Goal: Task Accomplishment & Management: Manage account settings

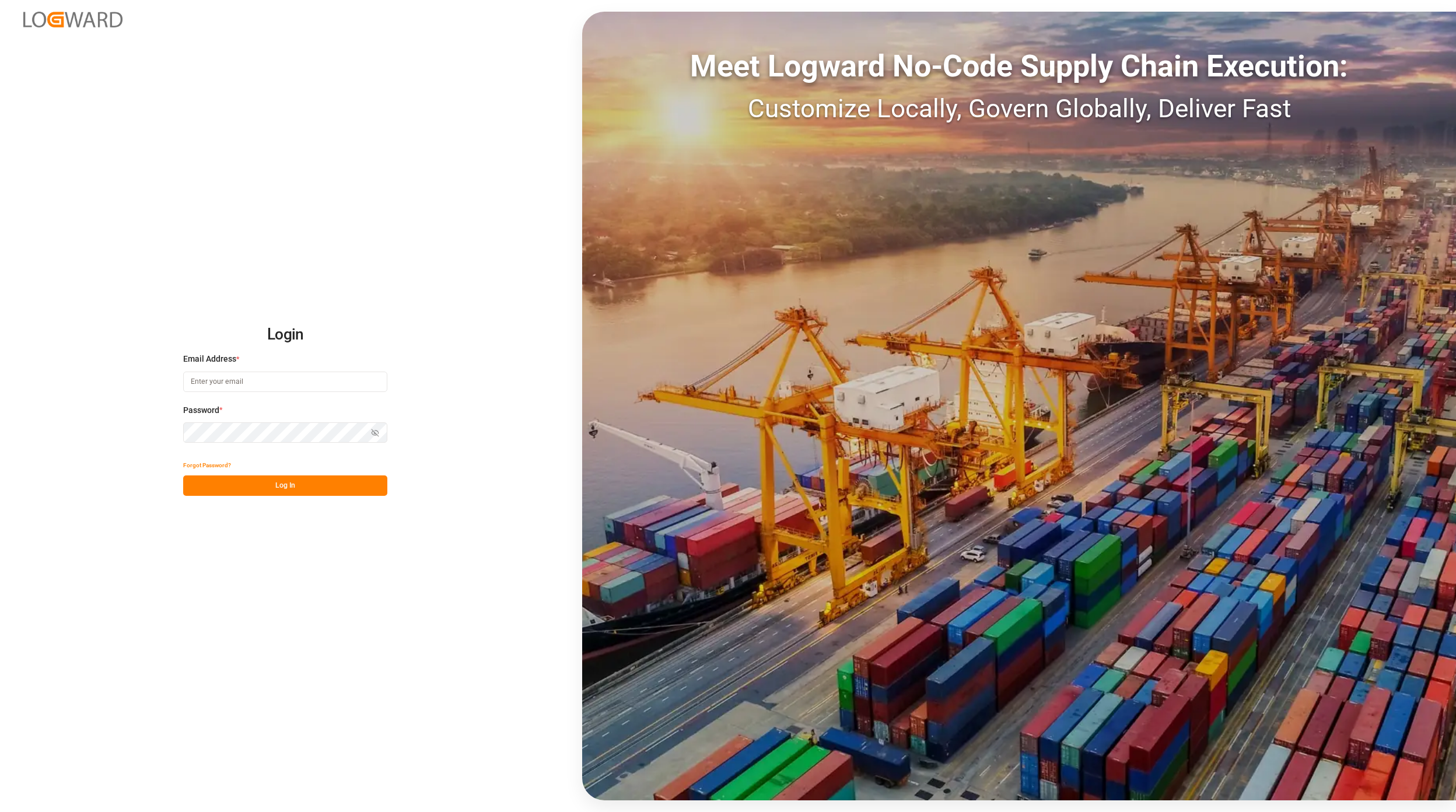
type input "[EMAIL_ADDRESS][PERSON_NAME][DOMAIN_NAME]"
click at [306, 501] on div "Login Email Address * [EMAIL_ADDRESS][PERSON_NAME][DOMAIN_NAME] Password * Show…" at bounding box center [728, 406] width 1456 height 812
click at [290, 476] on button "Log In" at bounding box center [286, 485] width 204 height 20
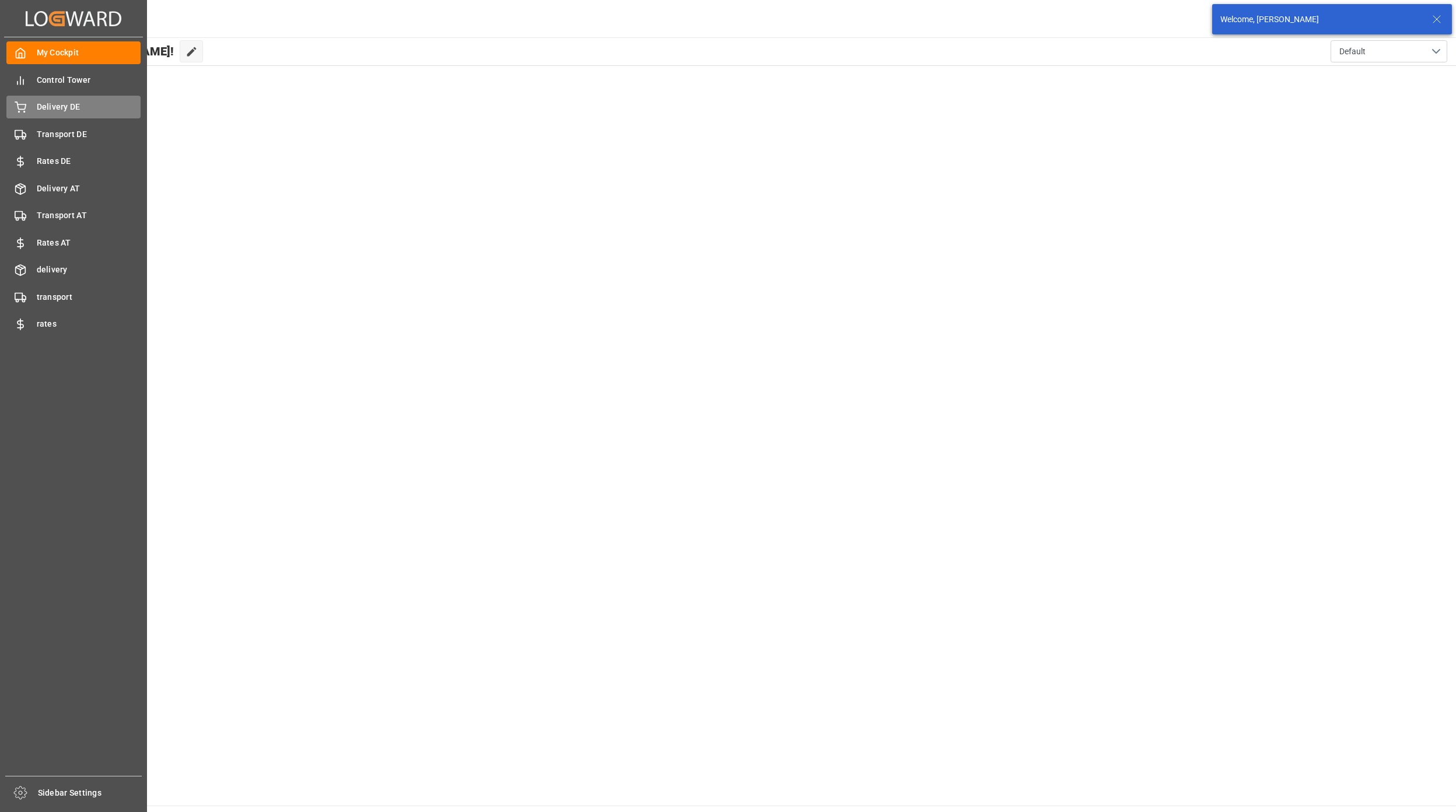
click at [59, 105] on span "Delivery DE" at bounding box center [89, 106] width 104 height 12
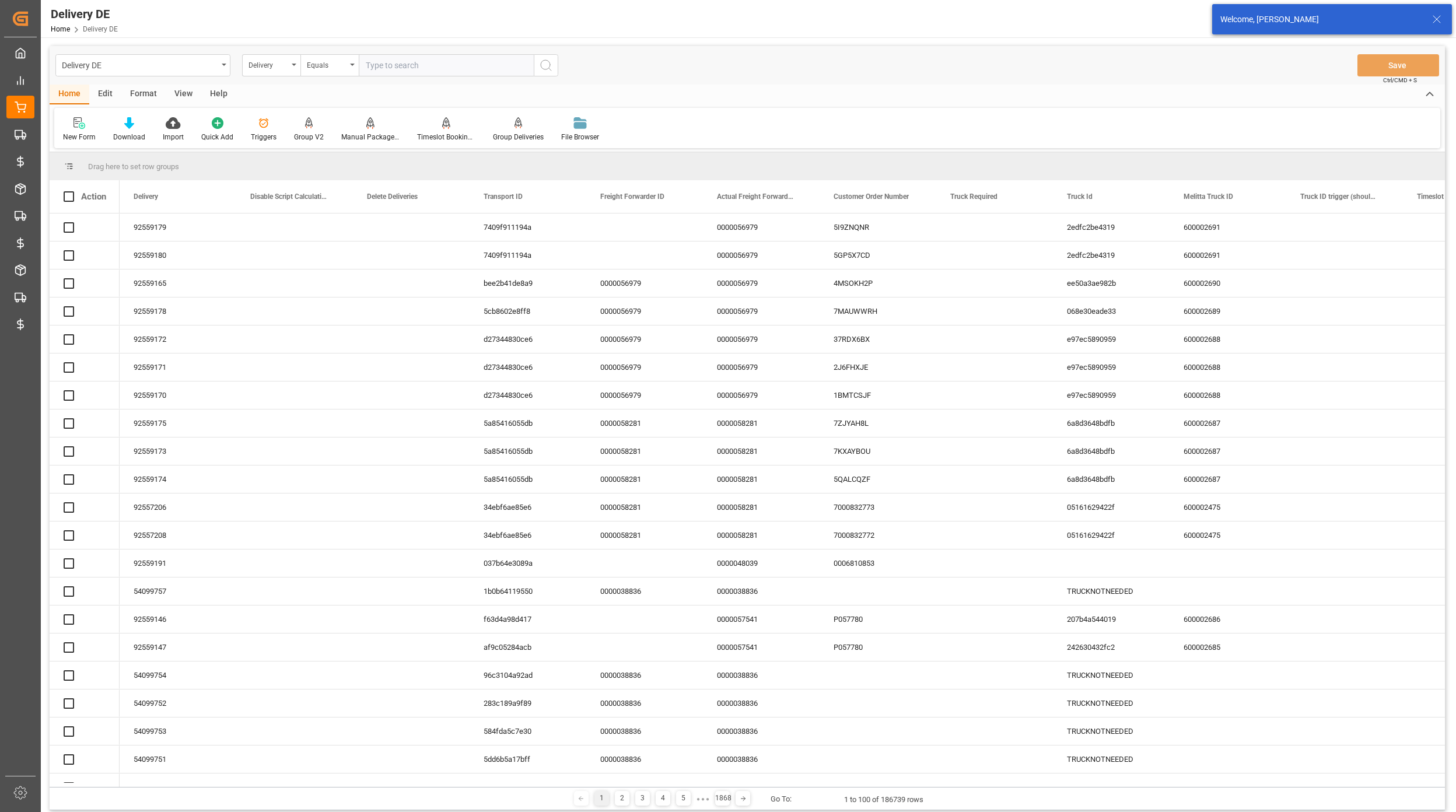
click at [402, 66] on input "text" at bounding box center [446, 65] width 175 height 22
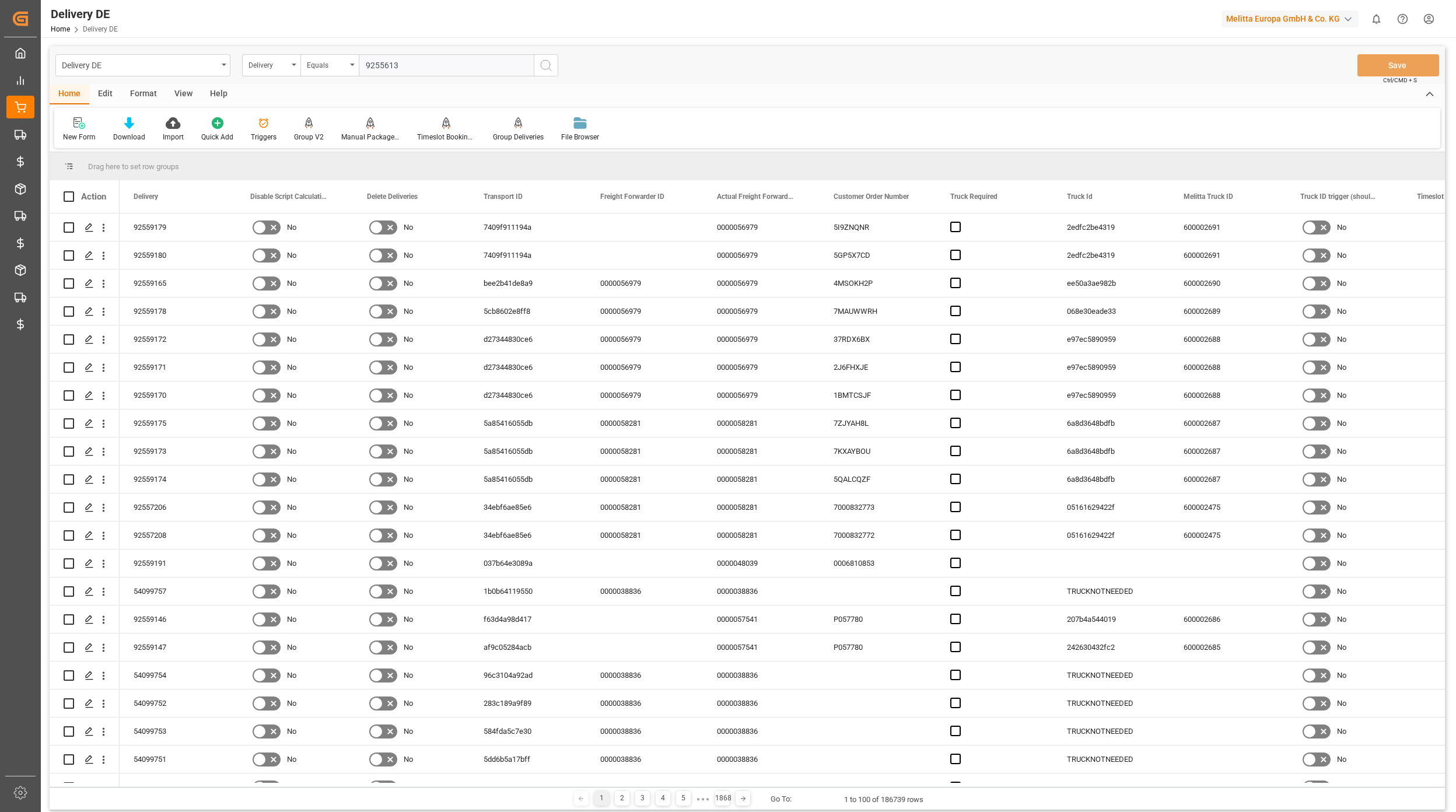
type input "92556139"
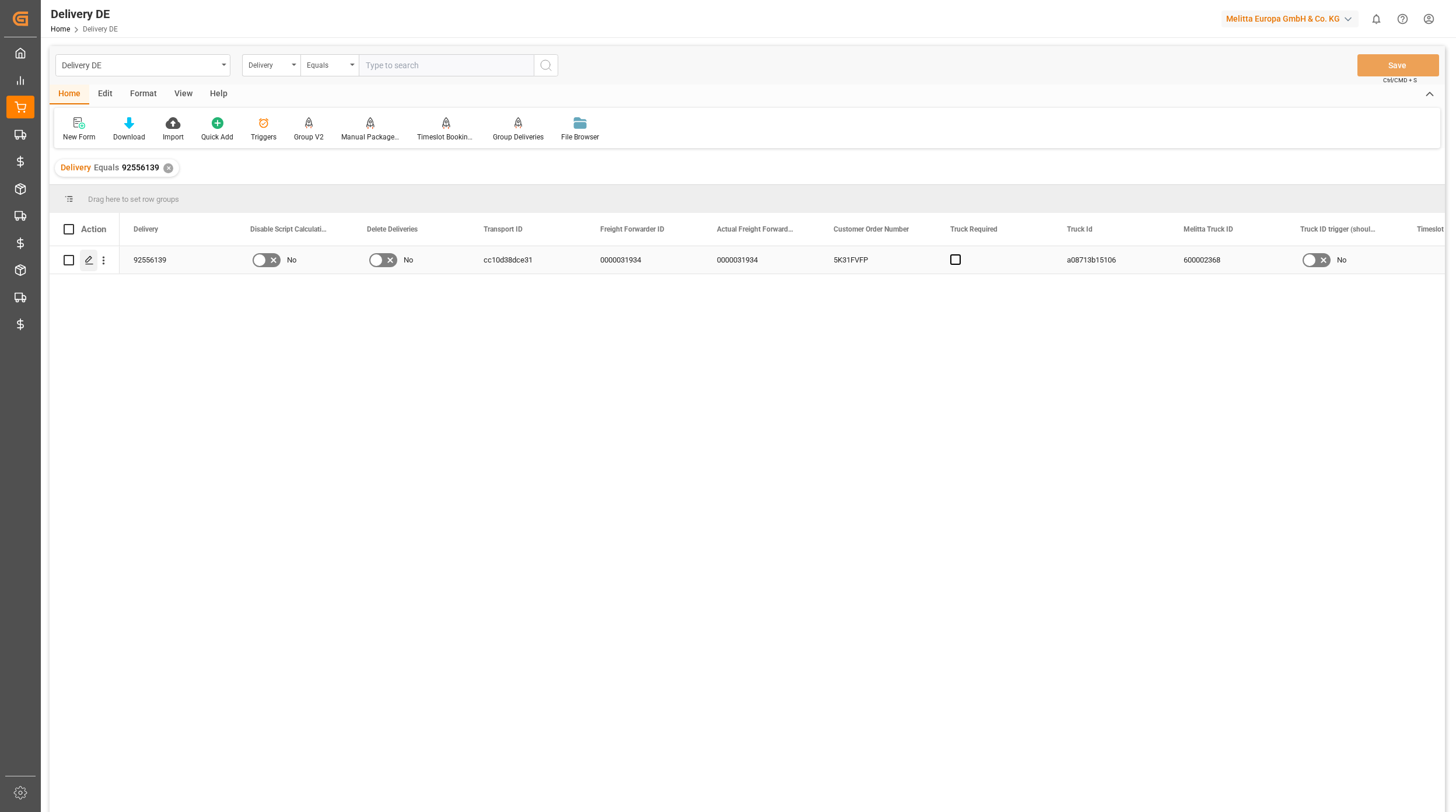
click at [94, 262] on div "Press SPACE to select this row." at bounding box center [88, 260] width 18 height 22
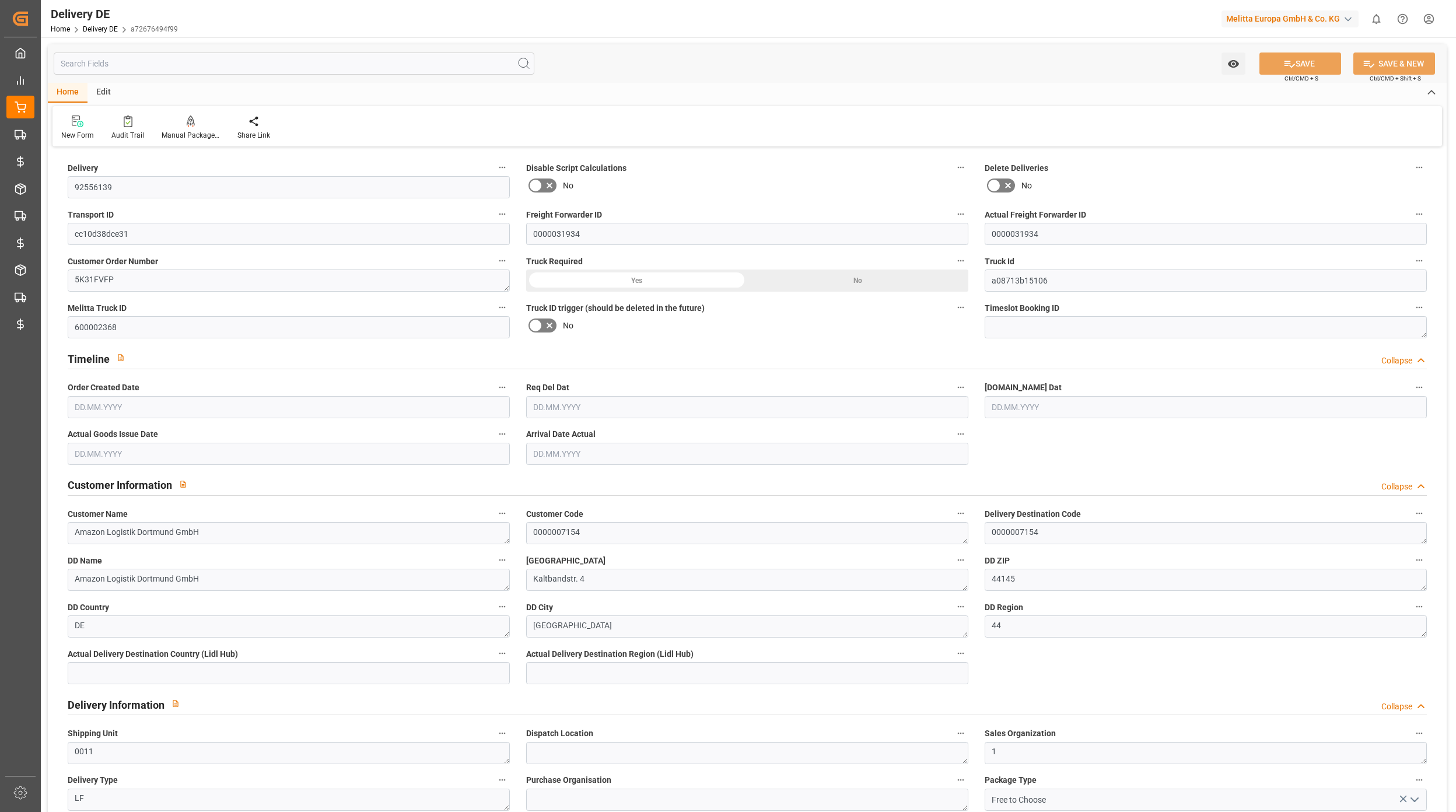
type input "17"
type input "13"
type input "16.5"
type input "1651.546"
type input "2479.51"
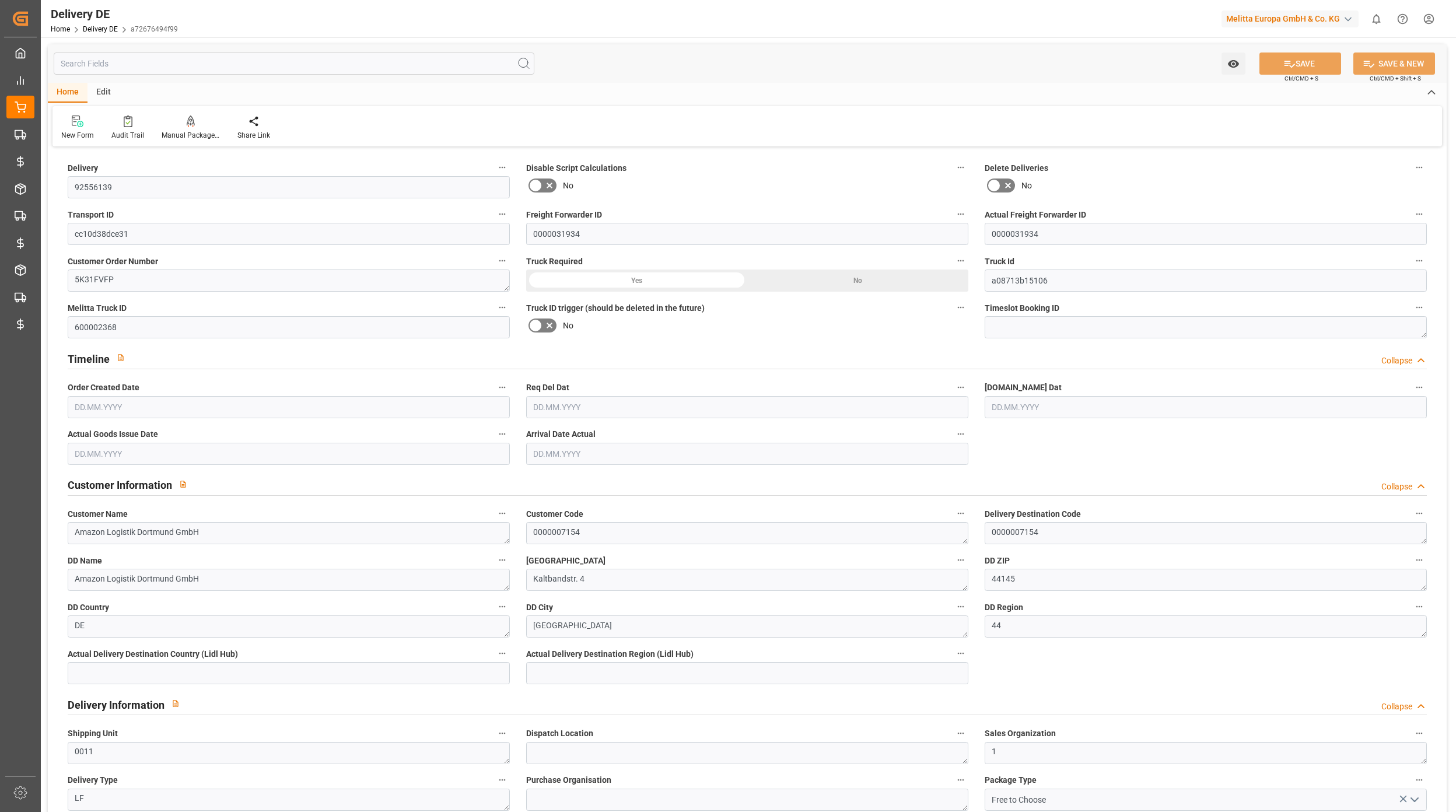
type input "18258.303"
type input "[DATE]"
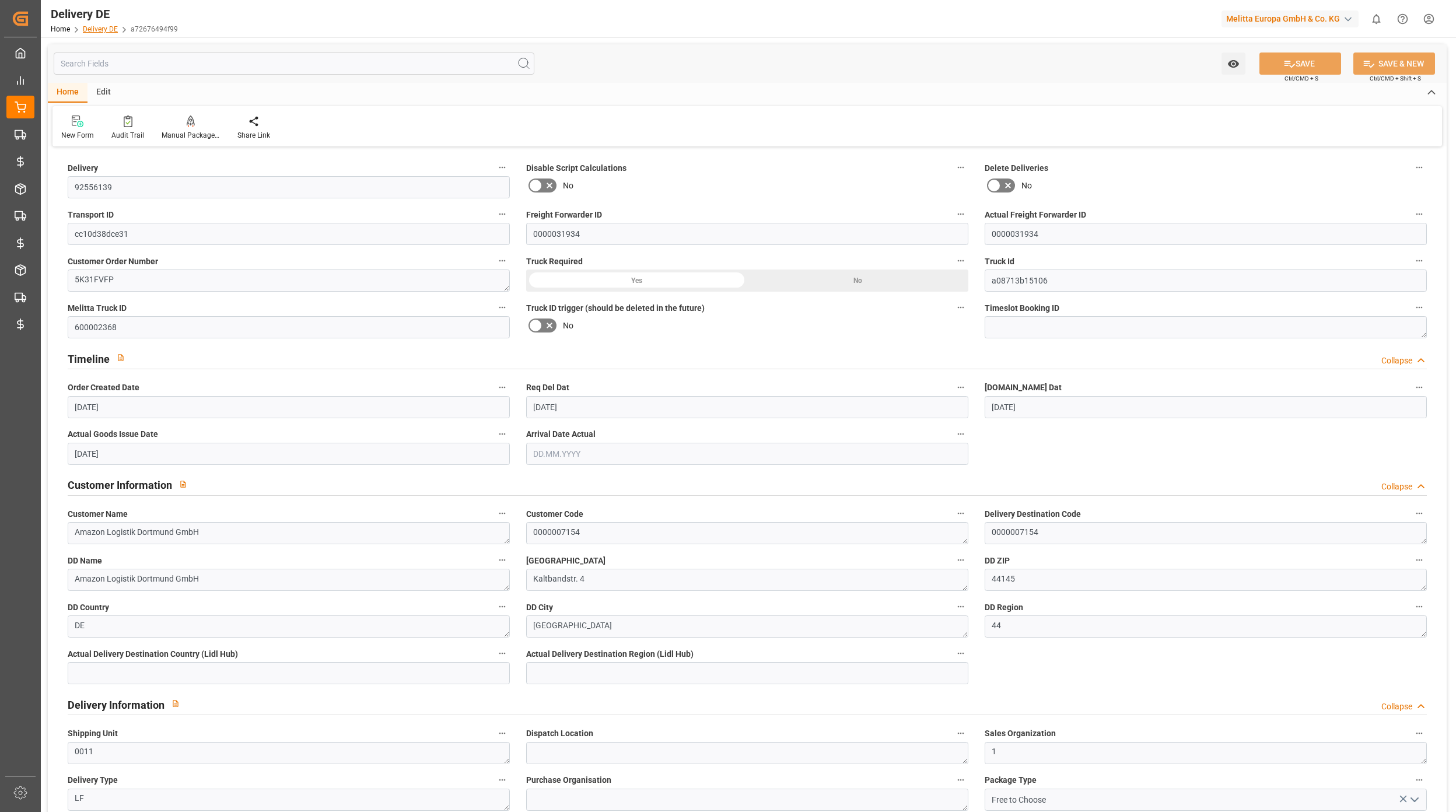
click at [114, 27] on link "Delivery DE" at bounding box center [100, 30] width 35 height 8
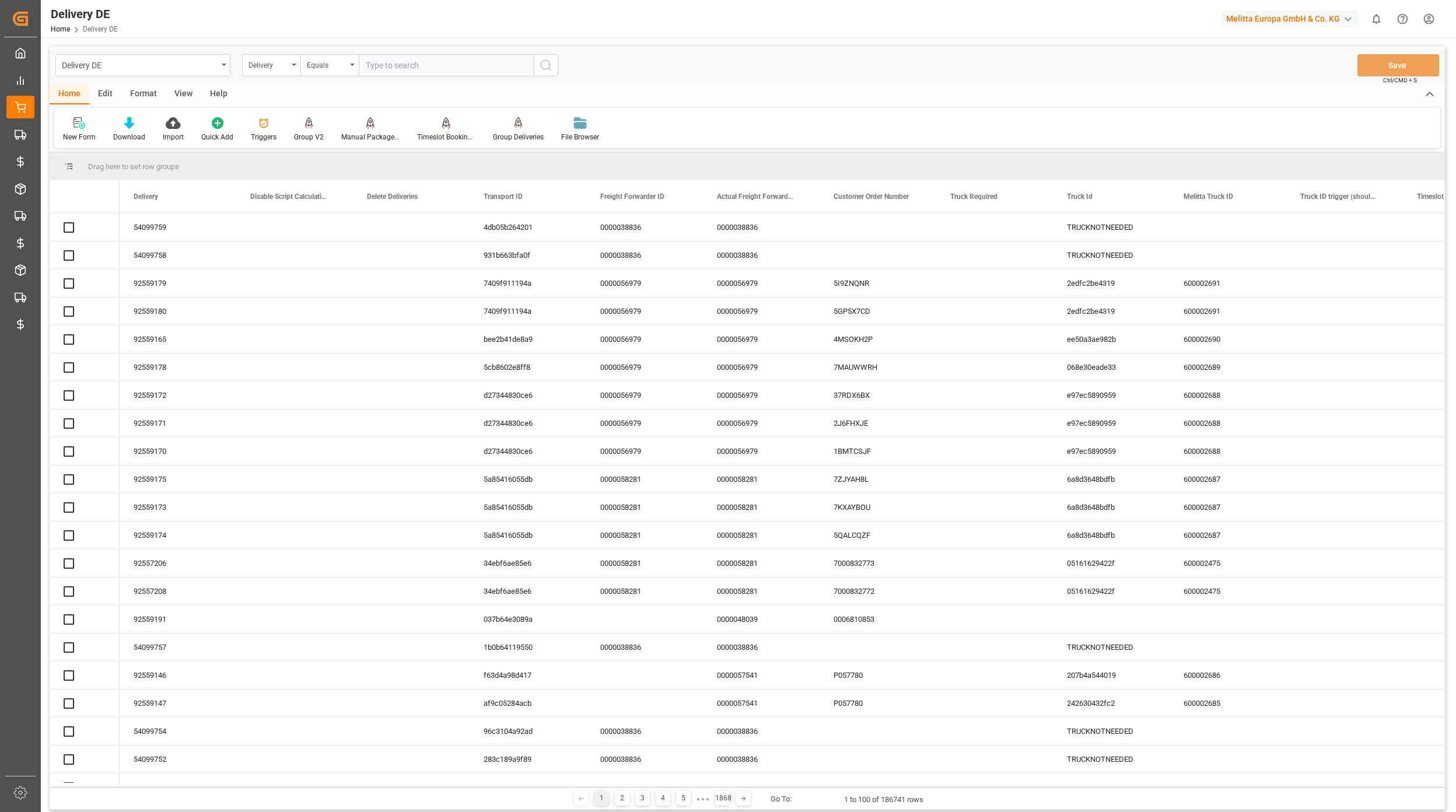
click at [385, 66] on input "text" at bounding box center [446, 65] width 175 height 22
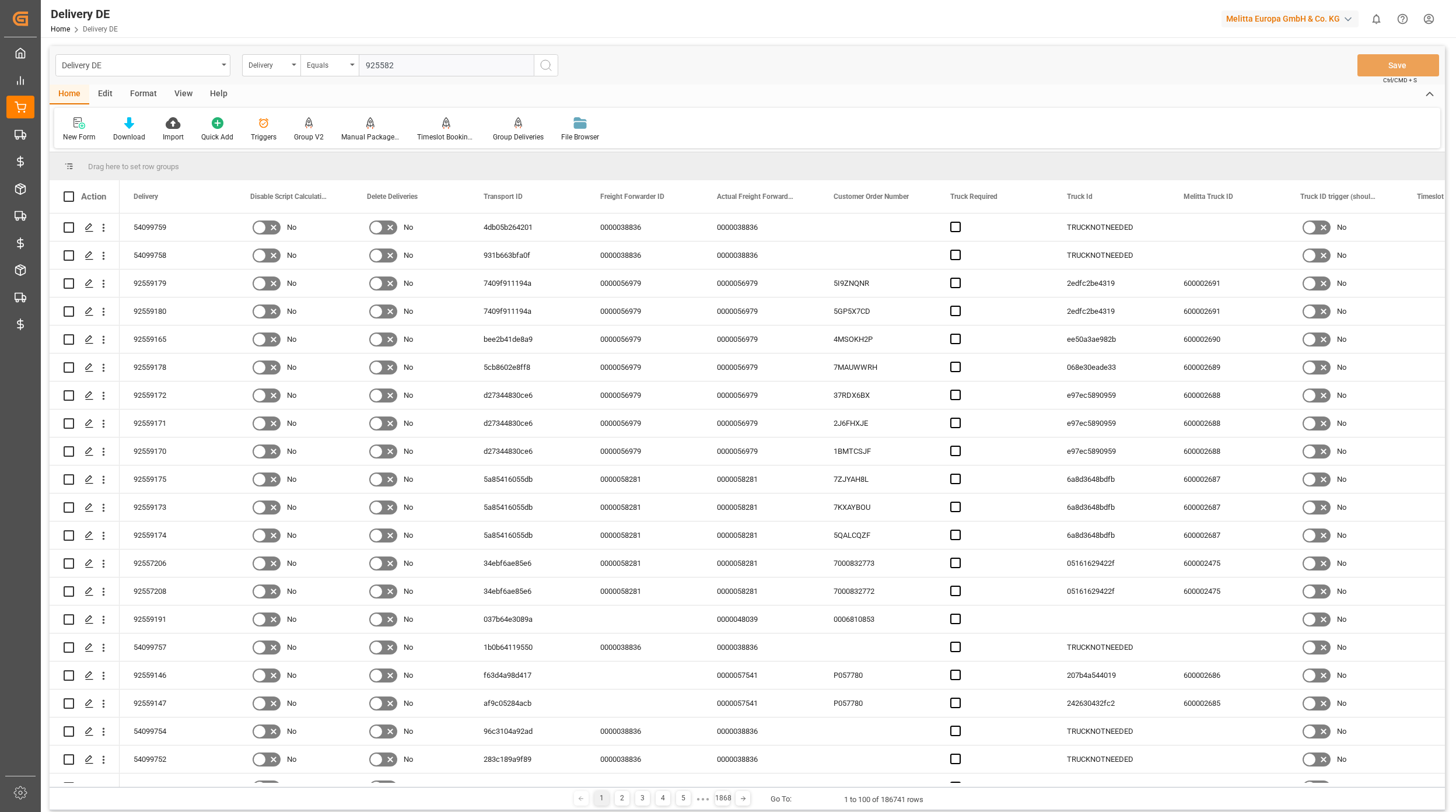
type input "9255824"
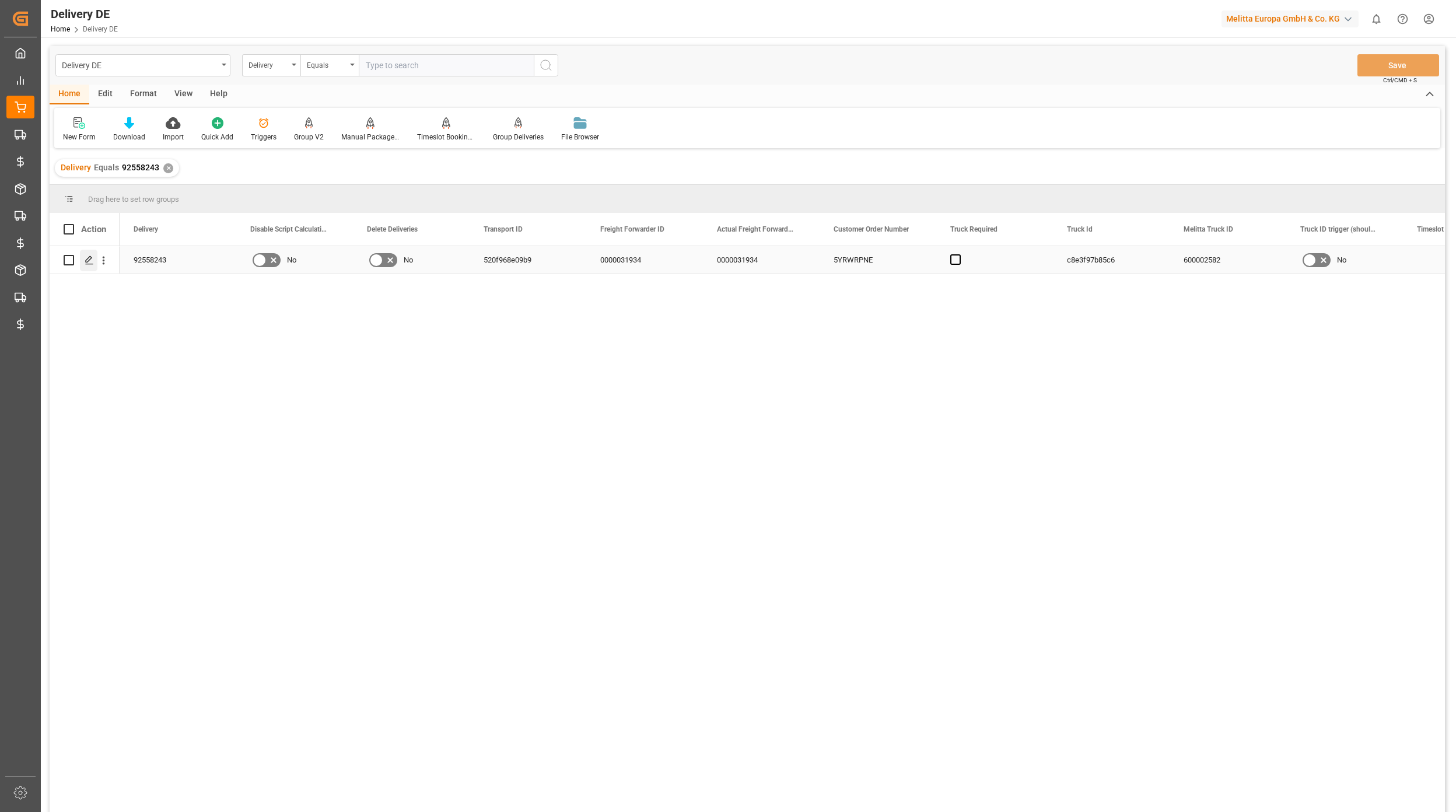
click at [85, 255] on icon "Press SPACE to select this row." at bounding box center [89, 259] width 9 height 9
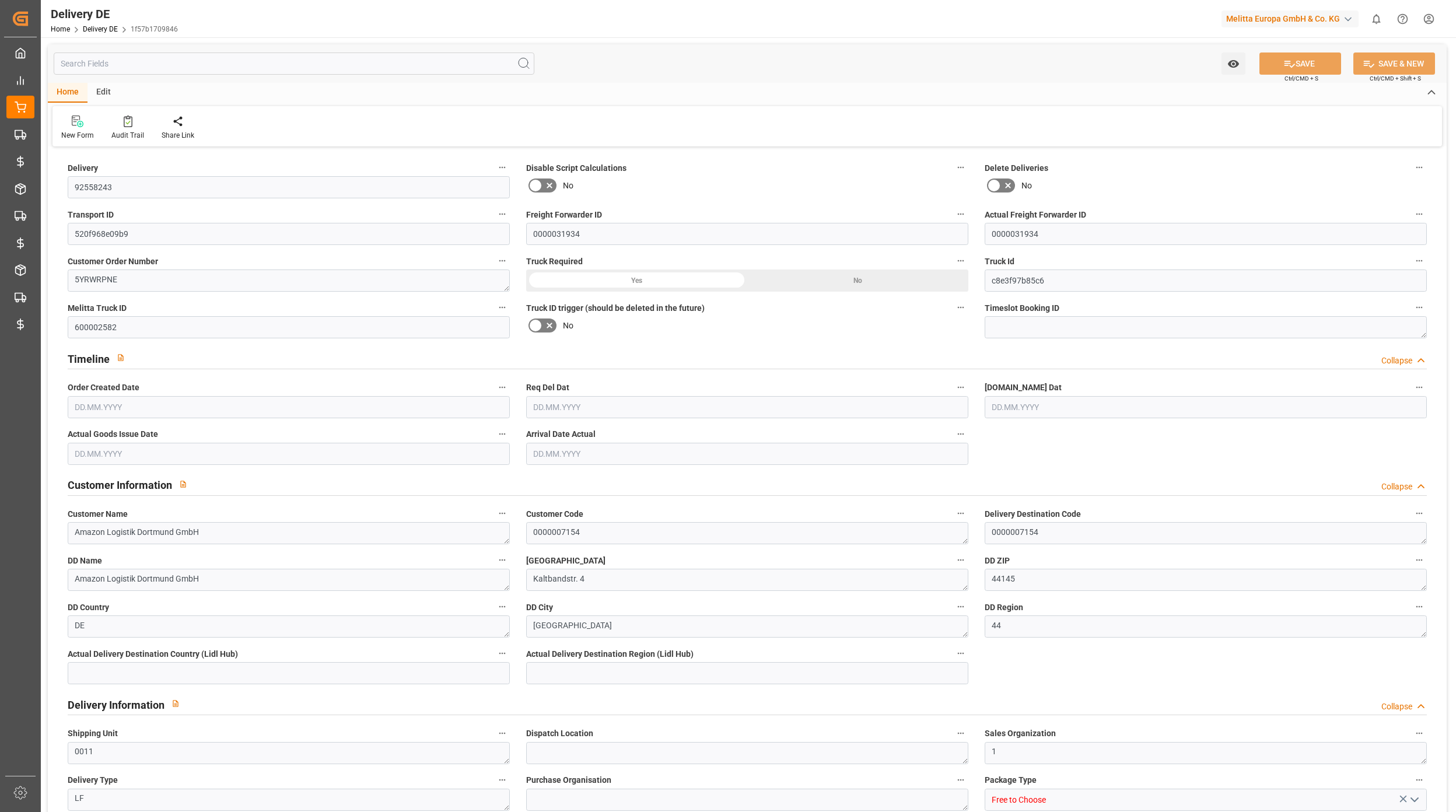
type input "0"
type input "19"
type input "2216.987"
type input "3398.078"
type input "24666.632"
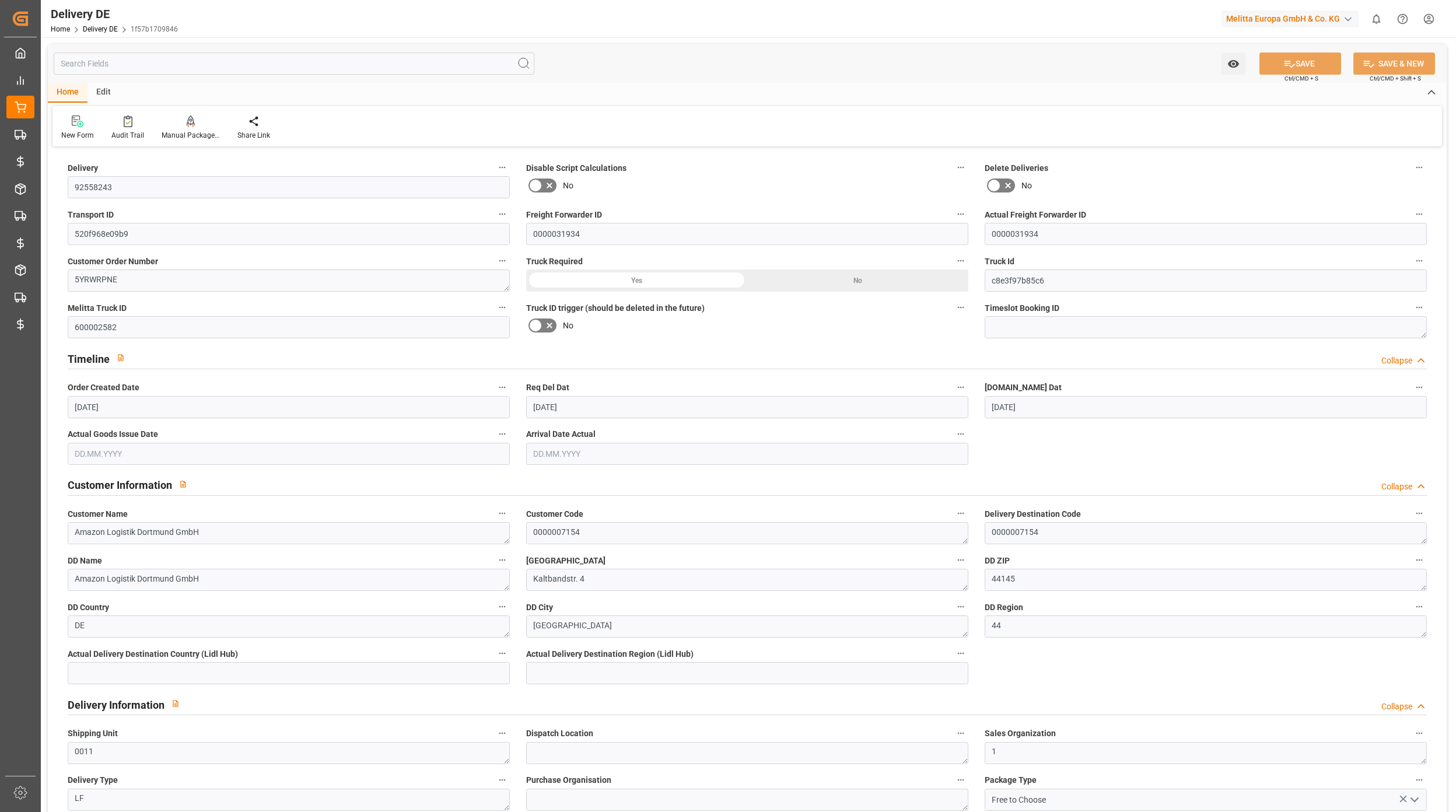
type input "[DATE]"
click at [87, 29] on link "Delivery DE" at bounding box center [100, 30] width 35 height 8
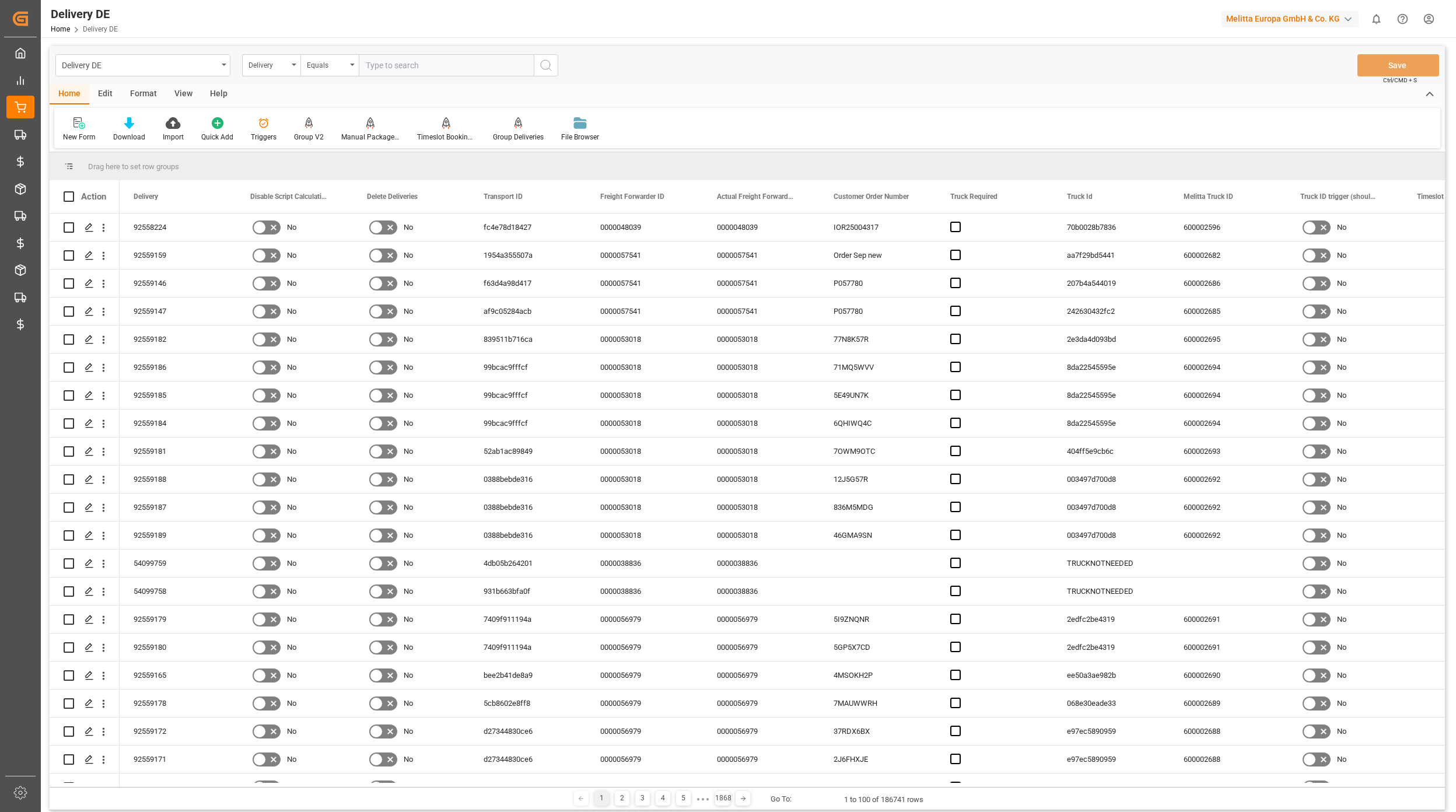
click at [857, 99] on div "Home Edit Format View Help" at bounding box center [747, 94] width 1395 height 20
